Goal: Communication & Community: Answer question/provide support

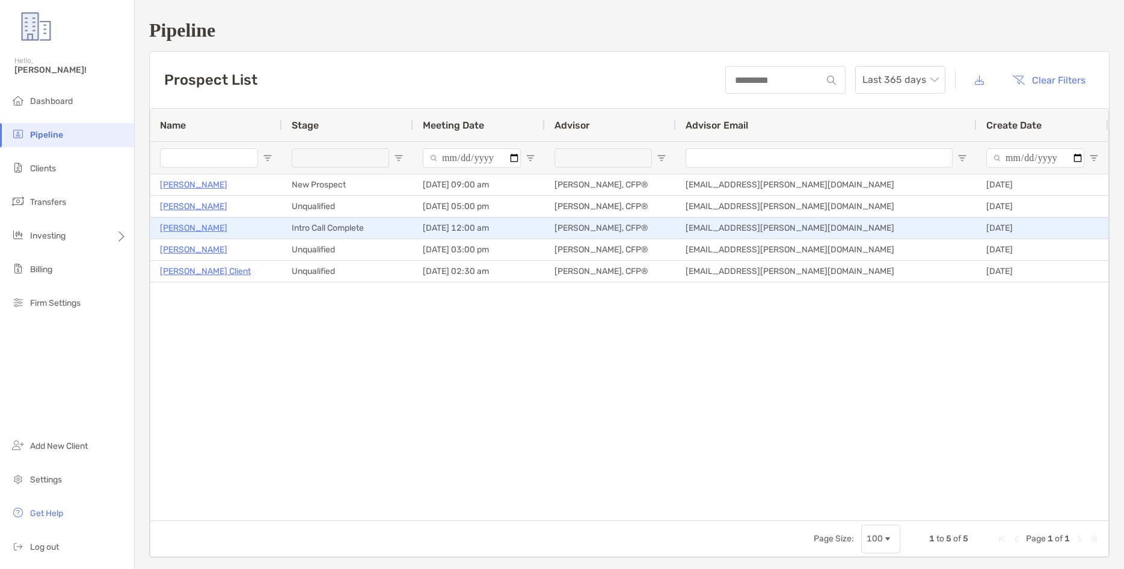
click at [190, 228] on p "[PERSON_NAME]" at bounding box center [193, 228] width 67 height 15
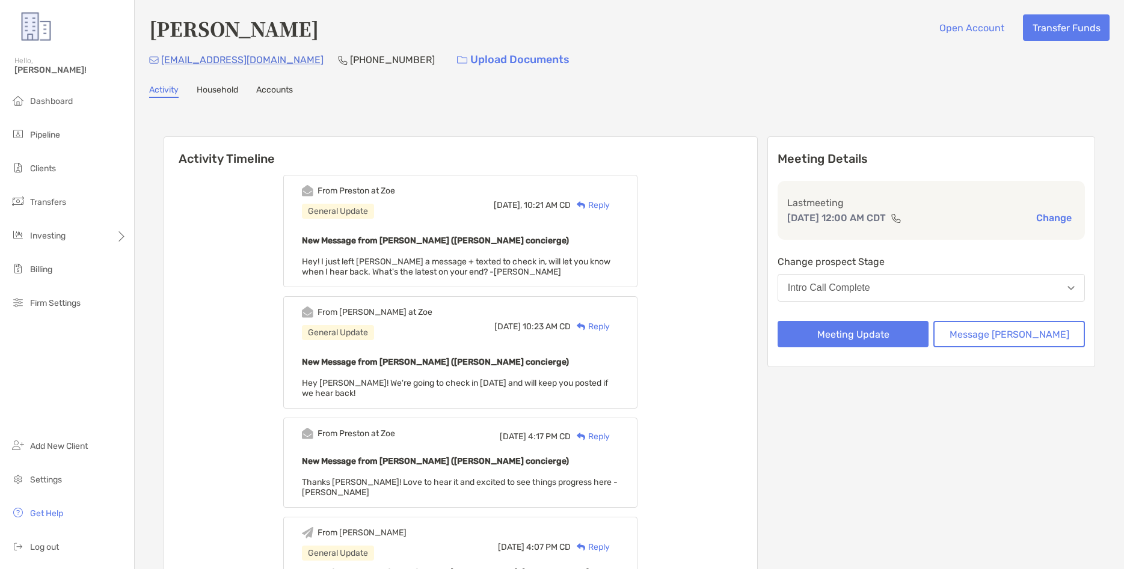
click at [610, 200] on div "Reply" at bounding box center [590, 205] width 39 height 13
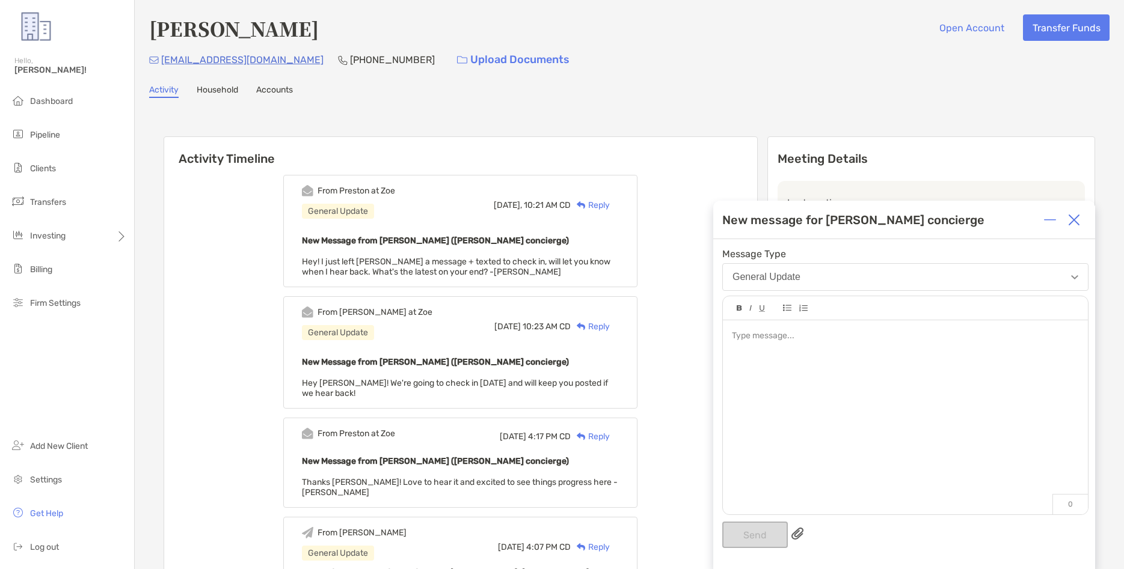
click at [812, 346] on div at bounding box center [905, 411] width 365 height 182
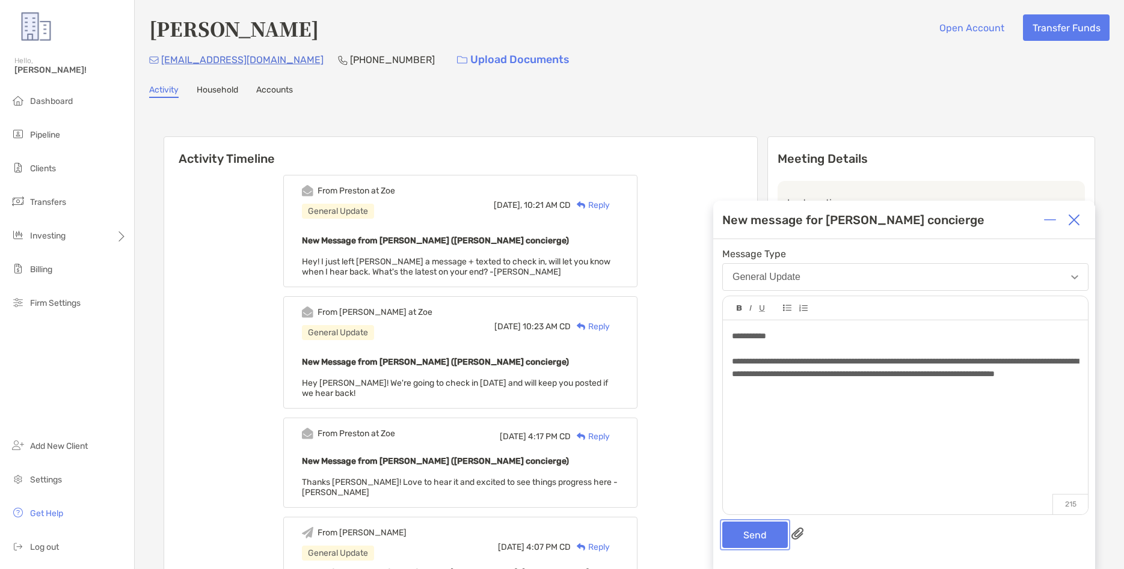
click at [748, 528] on button "Send" at bounding box center [755, 535] width 66 height 26
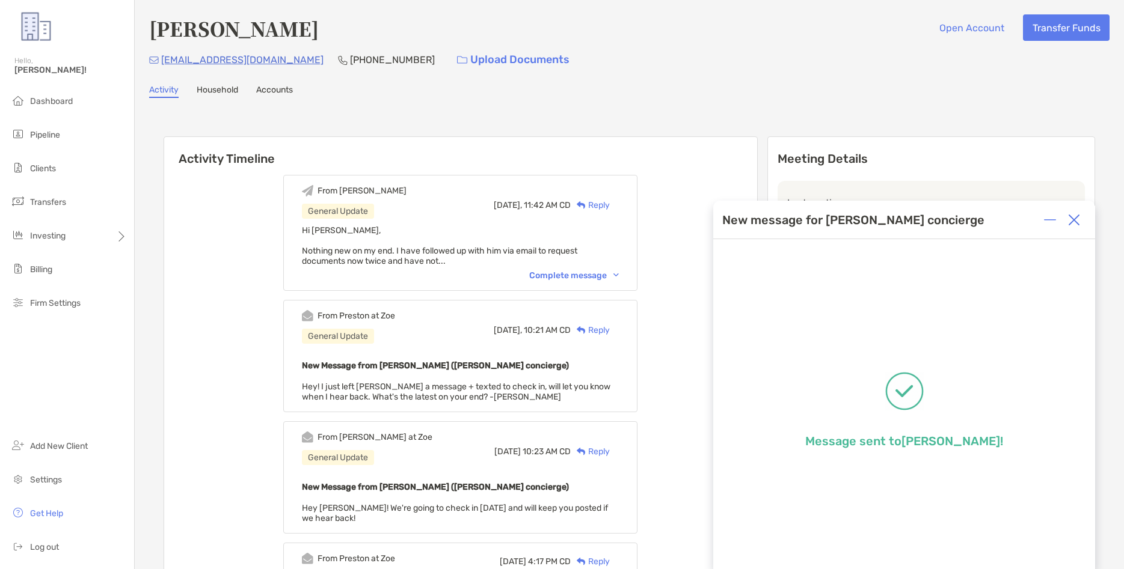
click at [1074, 220] on img at bounding box center [1074, 220] width 12 height 12
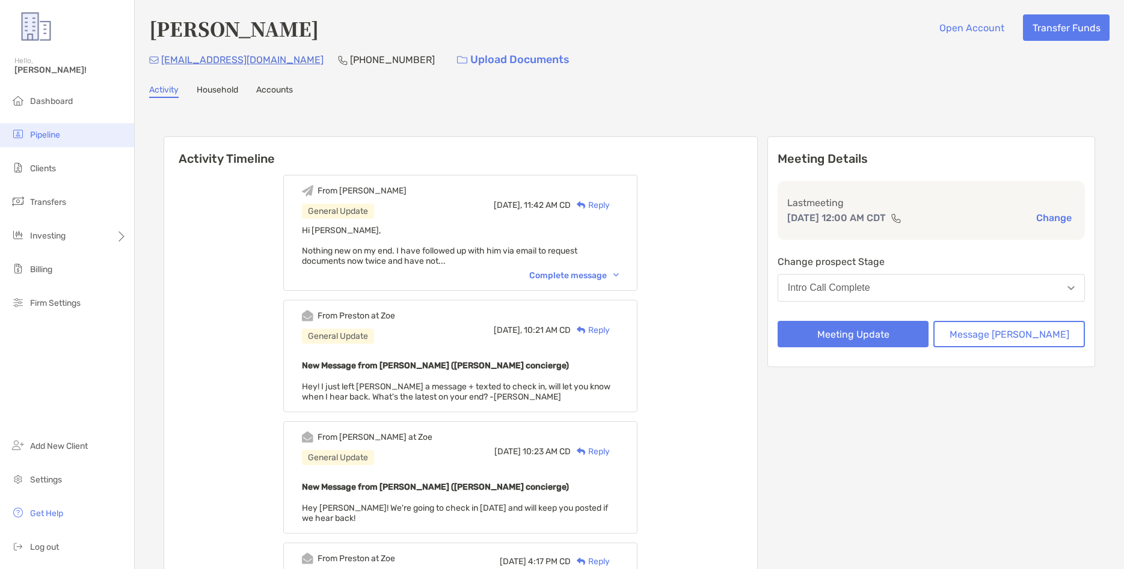
click at [59, 136] on span "Pipeline" at bounding box center [45, 135] width 30 height 10
